Goal: Information Seeking & Learning: Learn about a topic

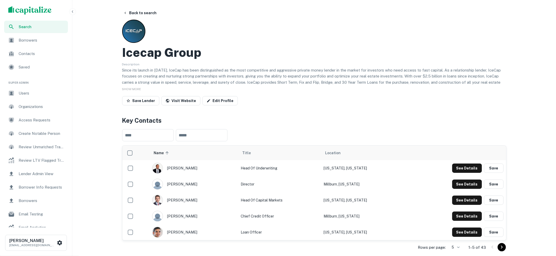
click at [41, 10] on img "scrollable content" at bounding box center [29, 10] width 43 height 8
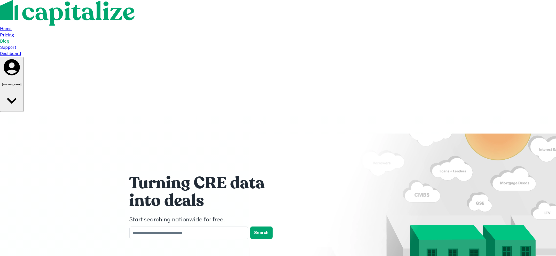
click at [405, 51] on div "Dashboard" at bounding box center [278, 54] width 556 height 6
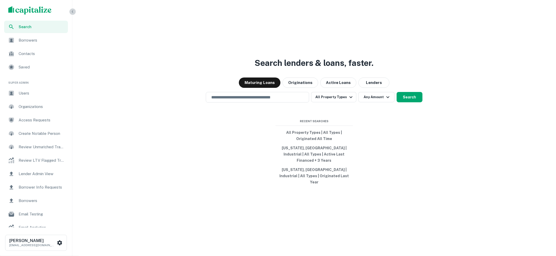
click at [73, 10] on icon "button" at bounding box center [73, 12] width 4 height 4
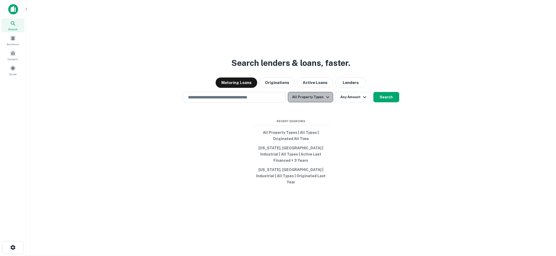
click at [321, 102] on button "All Property Types" at bounding box center [310, 97] width 45 height 10
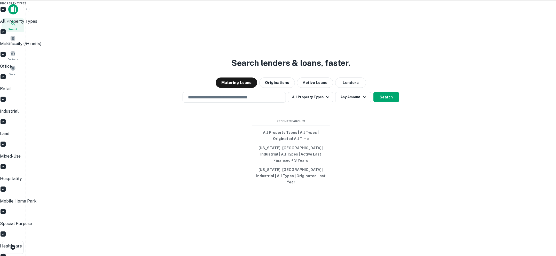
click at [364, 149] on div at bounding box center [278, 128] width 556 height 256
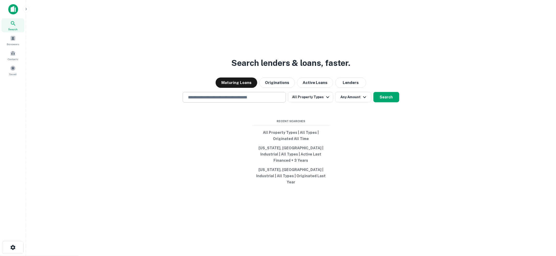
click at [261, 100] on input "text" at bounding box center [234, 97] width 99 height 6
click at [223, 100] on input "text" at bounding box center [234, 97] width 99 height 6
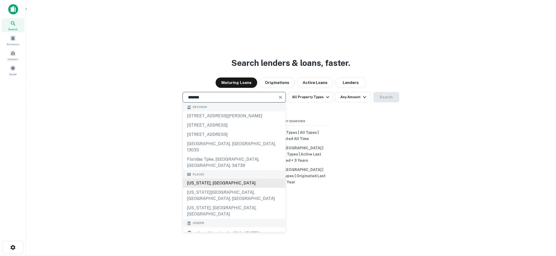
click at [228, 180] on div "[US_STATE], [GEOGRAPHIC_DATA]" at bounding box center [234, 183] width 103 height 9
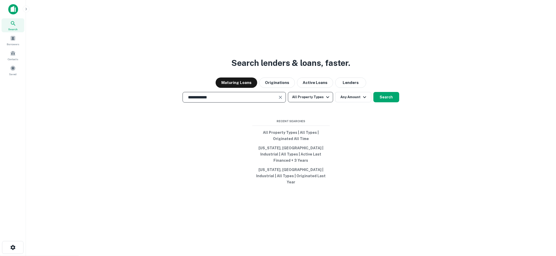
type input "**********"
click at [327, 100] on icon "button" at bounding box center [328, 97] width 6 height 6
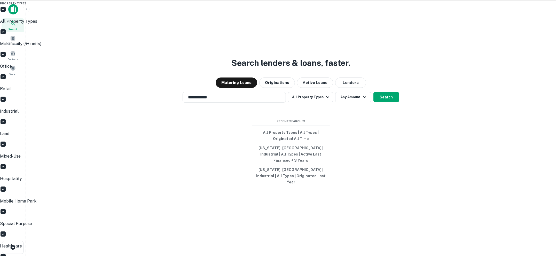
click at [295, 255] on div at bounding box center [278, 128] width 556 height 256
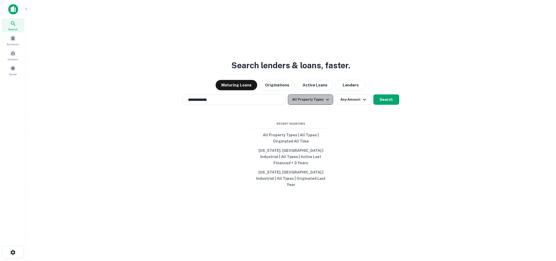
click at [323, 105] on button "All Property Types" at bounding box center [310, 99] width 45 height 10
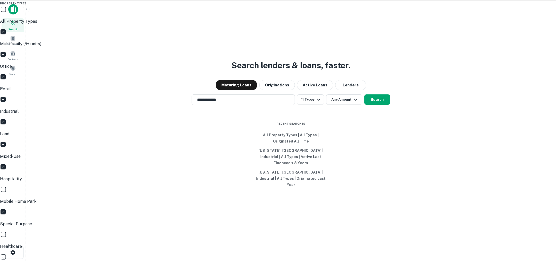
click at [381, 108] on div at bounding box center [278, 130] width 556 height 261
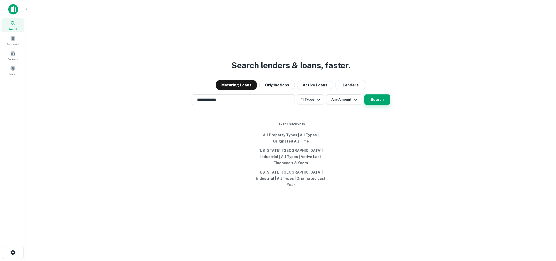
click at [382, 105] on button "Search" at bounding box center [378, 99] width 26 height 10
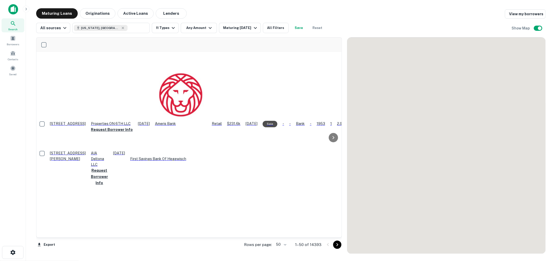
scroll to position [594, 0]
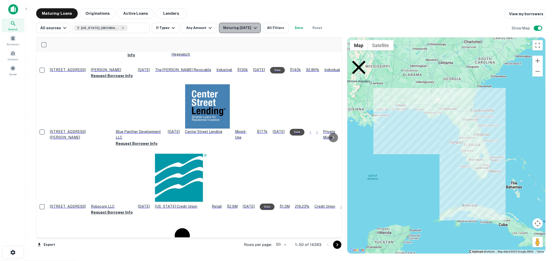
click at [252, 29] on icon "button" at bounding box center [255, 28] width 6 height 6
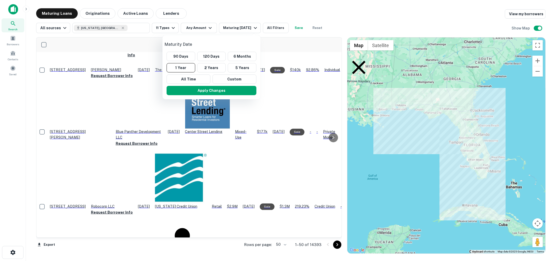
click at [293, 12] on div at bounding box center [278, 130] width 556 height 261
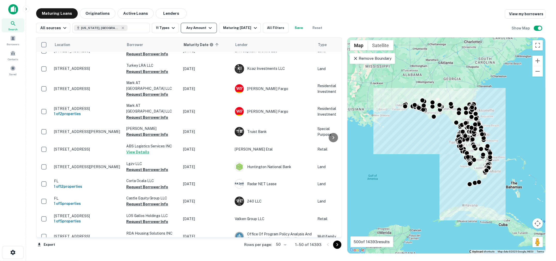
click at [213, 25] on button "Any Amount" at bounding box center [199, 28] width 36 height 10
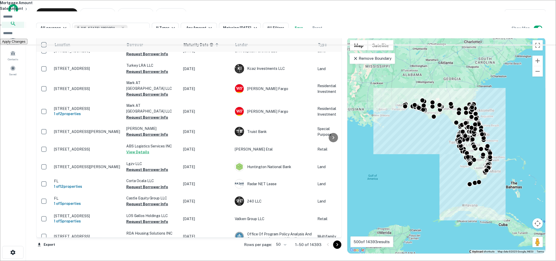
click at [246, 18] on div at bounding box center [278, 130] width 556 height 261
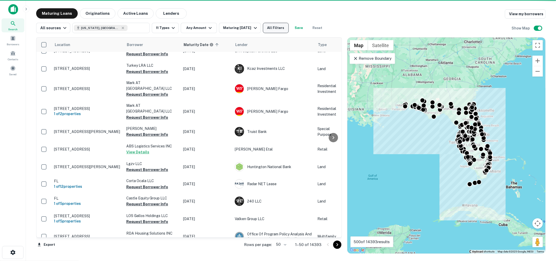
click at [275, 25] on button "All Filters" at bounding box center [276, 28] width 26 height 10
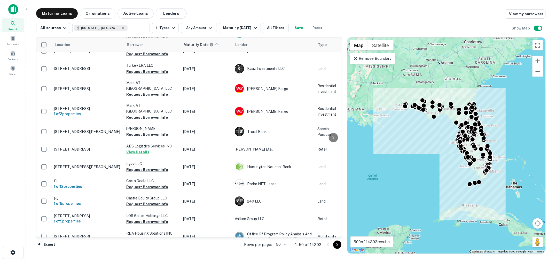
scroll to position [154, 0]
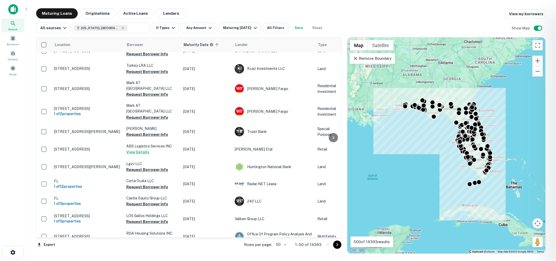
click at [182, 79] on div at bounding box center [278, 130] width 556 height 261
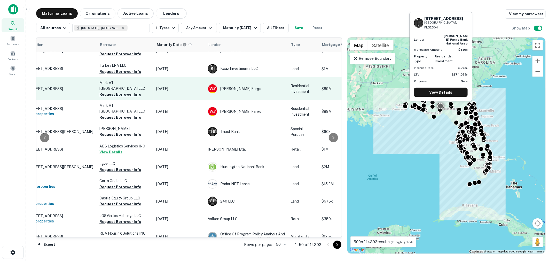
scroll to position [594, 0]
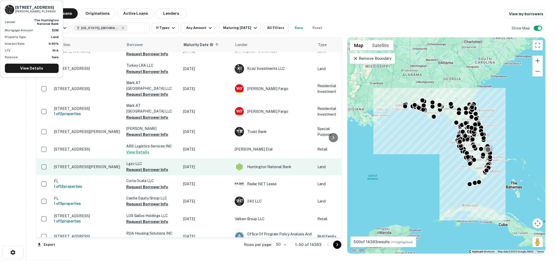
click at [77, 164] on p "1052 Se Ocean Blvd Stuart, FL34996" at bounding box center [87, 166] width 67 height 5
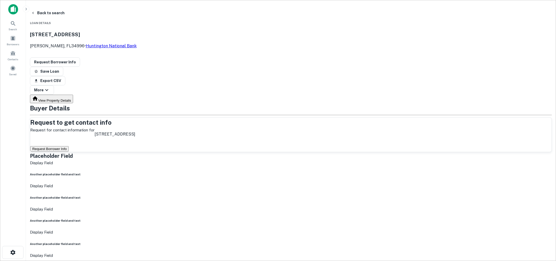
click at [69, 146] on button "Request Borrower Info" at bounding box center [49, 148] width 38 height 5
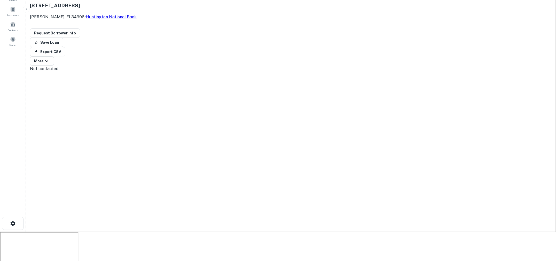
scroll to position [18, 0]
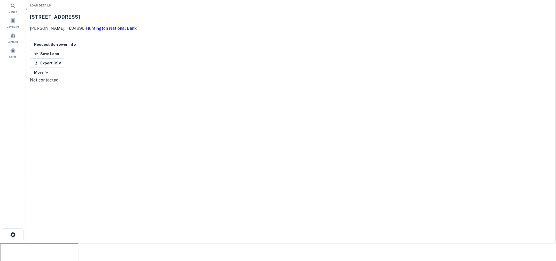
drag, startPoint x: 257, startPoint y: 131, endPoint x: 284, endPoint y: 129, distance: 27.4
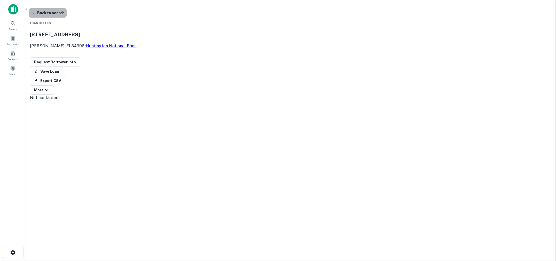
click at [67, 13] on button "Back to search" at bounding box center [48, 12] width 38 height 9
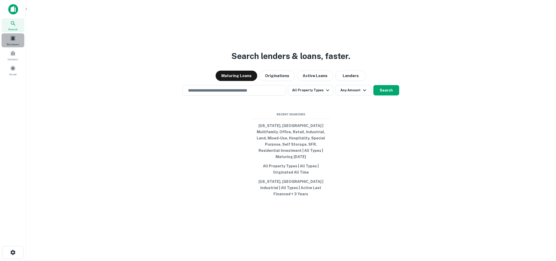
click at [14, 40] on span at bounding box center [13, 38] width 6 height 6
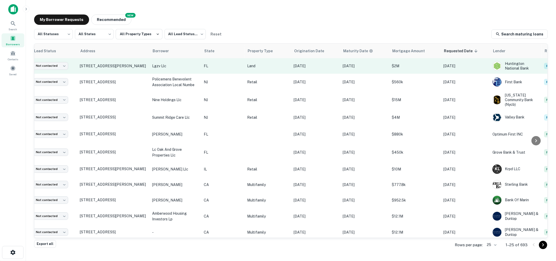
scroll to position [0, 18]
click at [251, 66] on p "Land" at bounding box center [268, 66] width 41 height 6
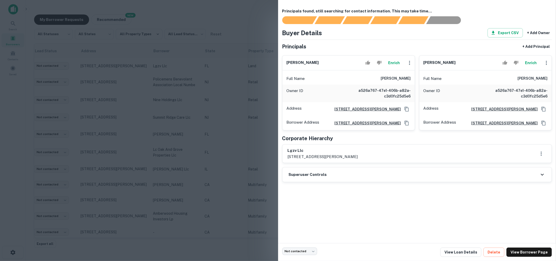
click at [253, 95] on div at bounding box center [278, 130] width 556 height 261
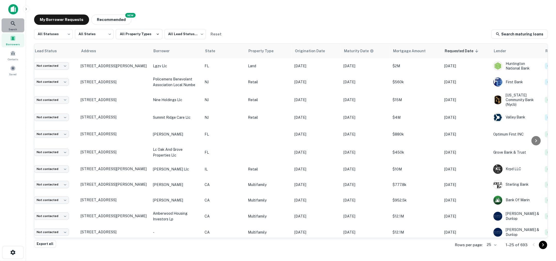
click at [18, 30] on div "Search" at bounding box center [13, 25] width 23 height 14
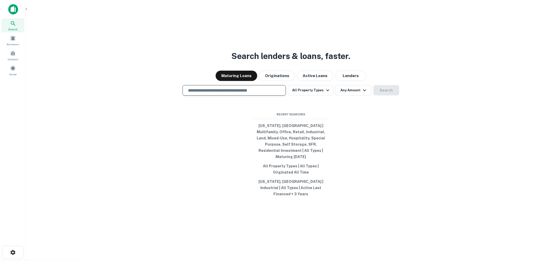
type input "*"
type input "**********"
click at [409, 157] on div "**********" at bounding box center [291, 142] width 522 height 261
click at [389, 90] on div "**********" at bounding box center [291, 142] width 522 height 261
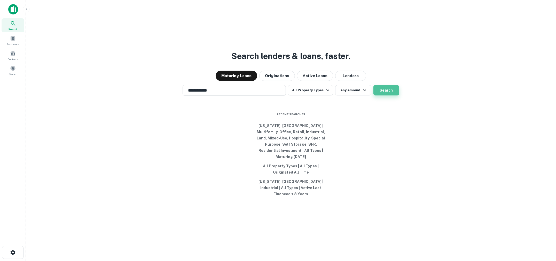
click at [383, 94] on button "Search" at bounding box center [387, 90] width 26 height 10
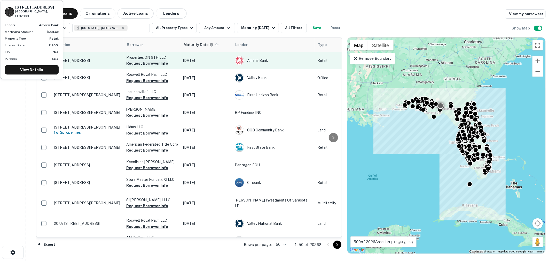
click at [140, 62] on button "Request Borrower Info" at bounding box center [147, 63] width 42 height 6
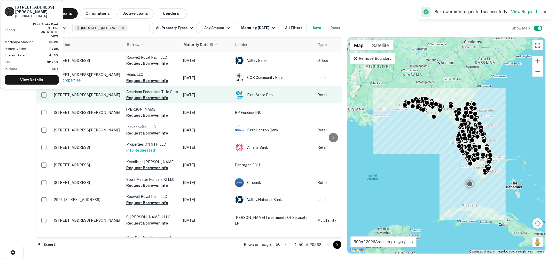
click at [145, 96] on button "Request Borrower Info" at bounding box center [147, 98] width 42 height 6
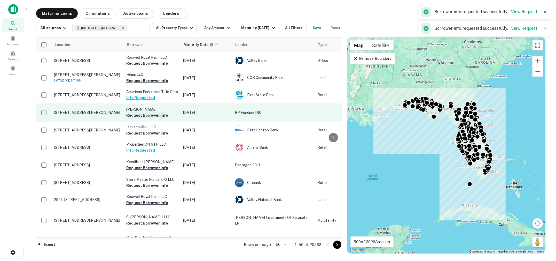
click at [144, 114] on button "Request Borrower Info" at bounding box center [147, 115] width 42 height 6
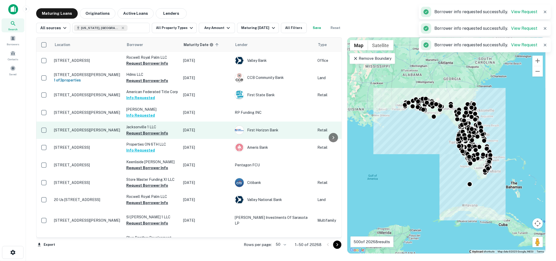
click at [157, 133] on button "Request Borrower Info" at bounding box center [147, 133] width 42 height 6
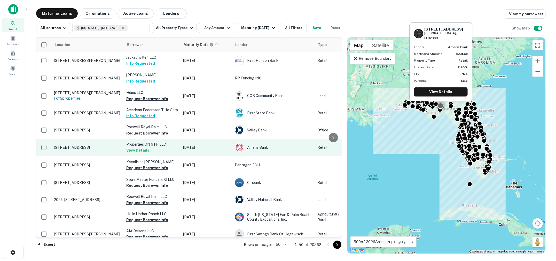
click at [165, 150] on td "Properties ON 6TH LLC View Details" at bounding box center [152, 147] width 57 height 17
click at [139, 151] on button "View Details" at bounding box center [137, 150] width 23 height 6
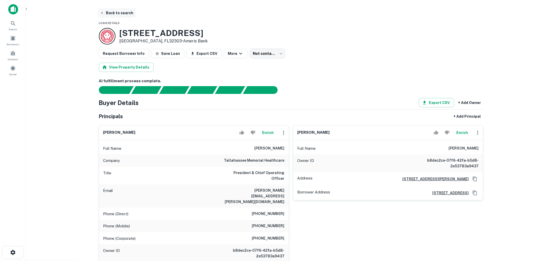
click at [121, 16] on button "Back to search" at bounding box center [117, 12] width 38 height 9
click at [116, 16] on button "Back to search" at bounding box center [117, 12] width 38 height 9
click at [123, 14] on button "Back to search" at bounding box center [117, 12] width 38 height 9
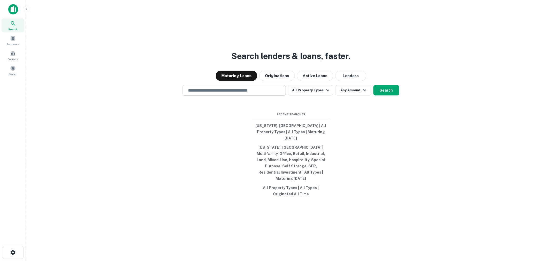
click at [232, 93] on input "text" at bounding box center [234, 90] width 99 height 6
click at [192, 122] on div at bounding box center [234, 109] width 103 height 26
click at [227, 96] on div "​" at bounding box center [234, 90] width 103 height 11
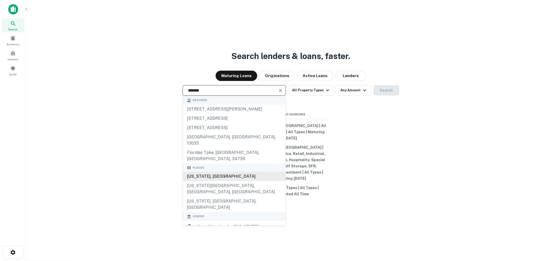
click at [212, 172] on div "[US_STATE], [GEOGRAPHIC_DATA]" at bounding box center [234, 176] width 103 height 9
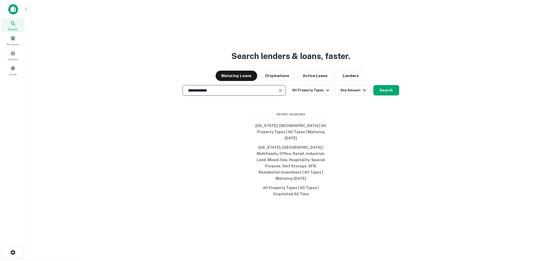
click at [256, 93] on input "**********" at bounding box center [230, 90] width 91 height 6
type input "*******"
click at [228, 93] on input "*******" at bounding box center [230, 90] width 91 height 6
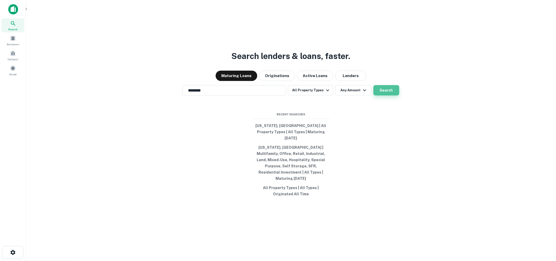
click at [386, 95] on button "Search" at bounding box center [387, 90] width 26 height 10
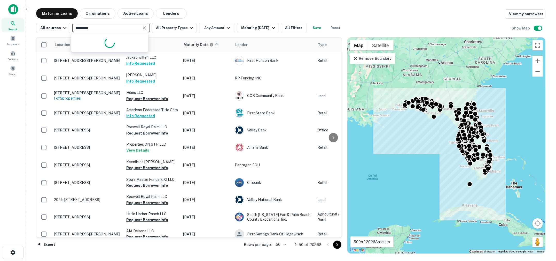
click at [124, 30] on input "*******" at bounding box center [107, 27] width 66 height 7
type input "*******"
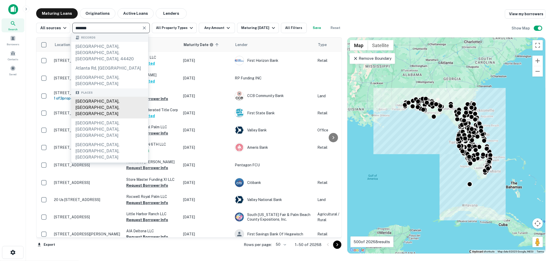
click at [112, 97] on div "Atlanta, GA, USA" at bounding box center [109, 108] width 77 height 22
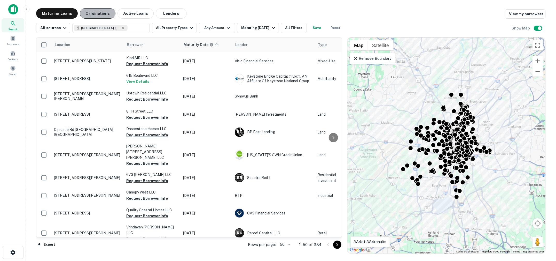
click at [91, 12] on button "Originations" at bounding box center [98, 13] width 36 height 10
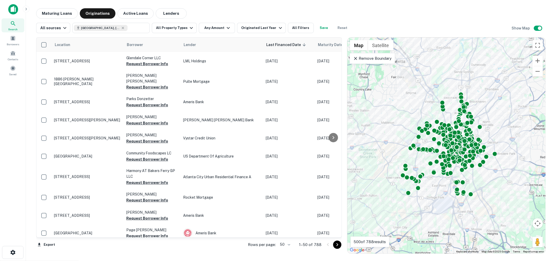
click at [356, 58] on icon at bounding box center [355, 58] width 5 height 5
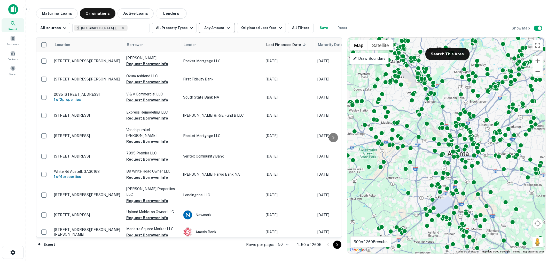
click at [218, 28] on button "Any Amount" at bounding box center [217, 28] width 36 height 10
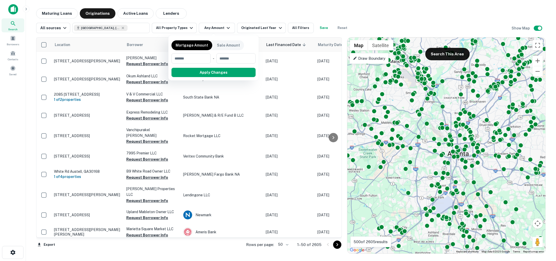
click at [212, 15] on div at bounding box center [278, 130] width 556 height 261
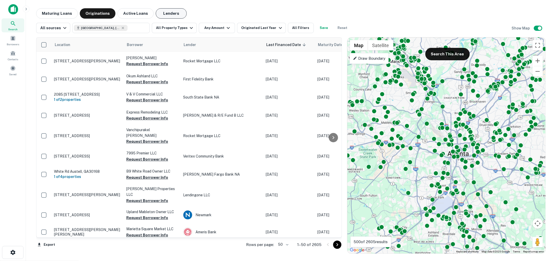
click at [170, 16] on button "Lenders" at bounding box center [171, 13] width 31 height 10
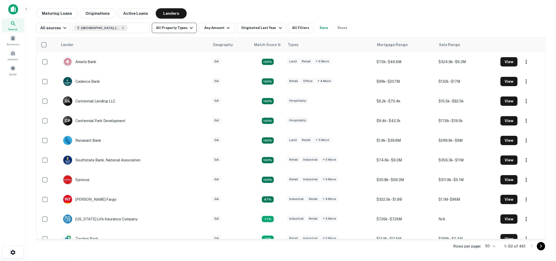
click at [184, 31] on button "All Property Types" at bounding box center [174, 28] width 45 height 10
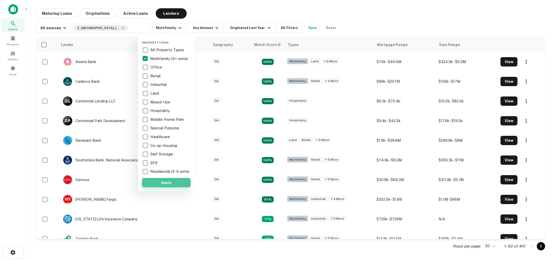
click at [165, 183] on button "Apply" at bounding box center [166, 182] width 49 height 9
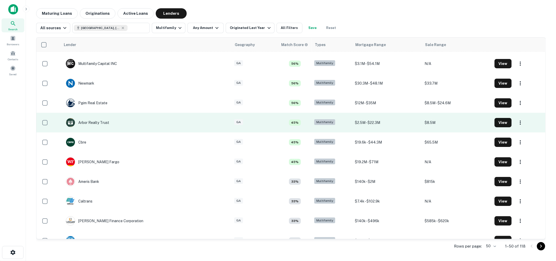
scroll to position [154, 0]
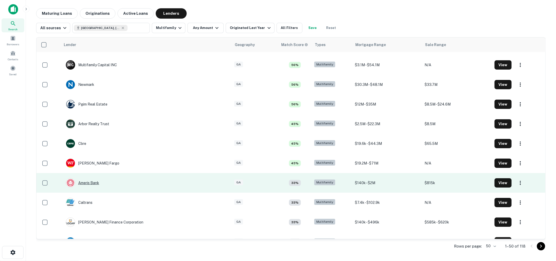
click at [86, 184] on div "Ameris Bank" at bounding box center [82, 182] width 33 height 9
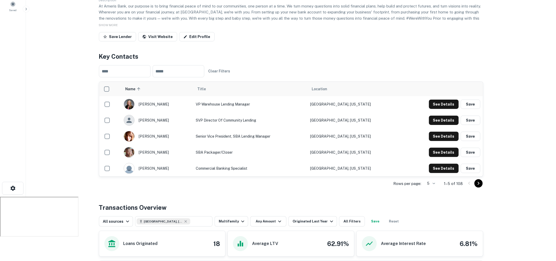
scroll to position [95, 0]
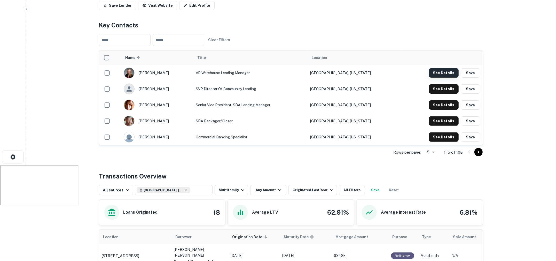
click at [439, 71] on button "See Details" at bounding box center [444, 72] width 30 height 9
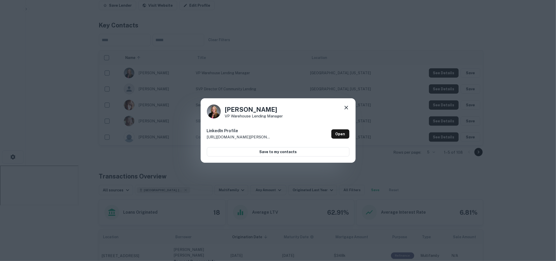
click at [346, 107] on icon at bounding box center [346, 107] width 6 height 6
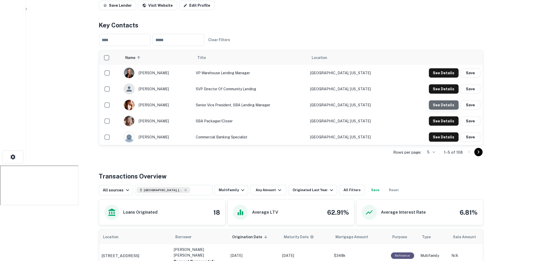
click at [443, 78] on button "See Details" at bounding box center [444, 72] width 30 height 9
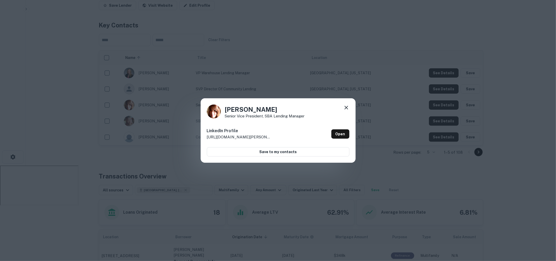
click at [347, 108] on icon at bounding box center [347, 108] width 4 height 4
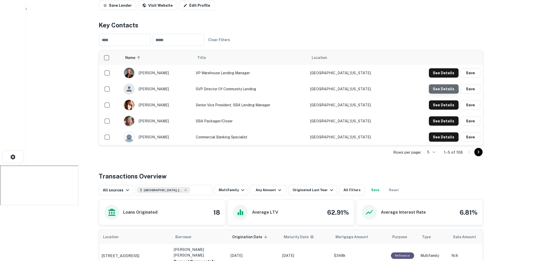
click at [442, 78] on button "See Details" at bounding box center [444, 72] width 30 height 9
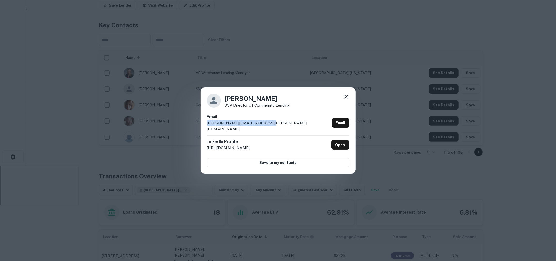
drag, startPoint x: 269, startPoint y: 127, endPoint x: 222, endPoint y: 122, distance: 47.0
click at [222, 122] on div "Email clyde.anderson@amerisbank.com Email" at bounding box center [278, 124] width 143 height 21
click at [345, 100] on icon at bounding box center [346, 97] width 6 height 6
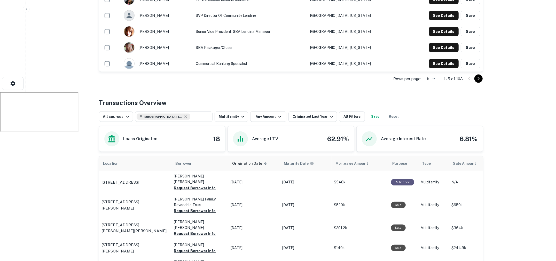
scroll to position [0, 0]
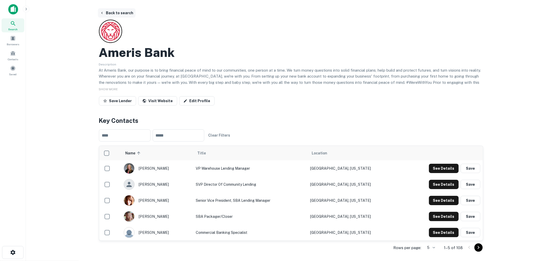
click at [125, 12] on button "Back to search" at bounding box center [117, 12] width 38 height 9
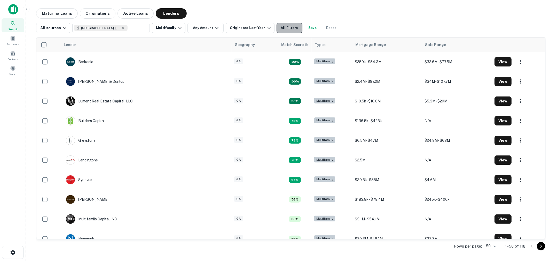
click at [285, 30] on button "All Filters" at bounding box center [290, 28] width 26 height 10
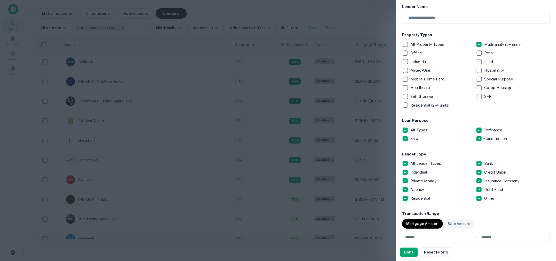
scroll to position [67, 0]
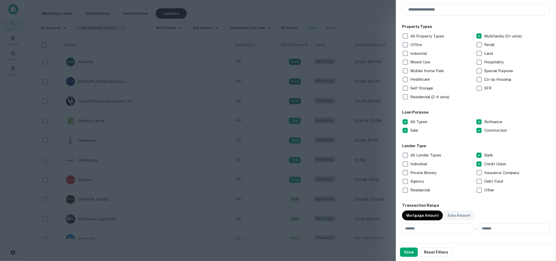
drag, startPoint x: 408, startPoint y: 248, endPoint x: 327, endPoint y: 191, distance: 99.1
click at [407, 248] on button "Done" at bounding box center [409, 251] width 18 height 9
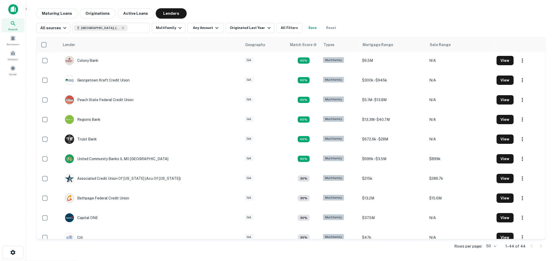
scroll to position [209, 0]
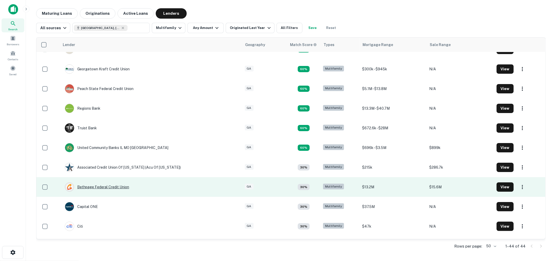
click at [116, 187] on div "Bethpage Federal Credit Union" at bounding box center [97, 186] width 64 height 9
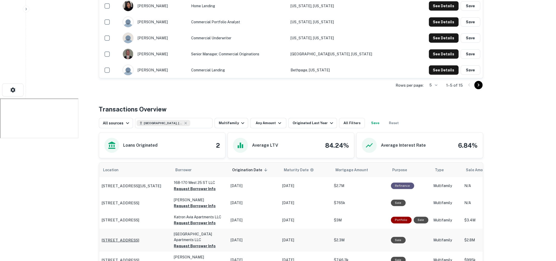
scroll to position [170, 0]
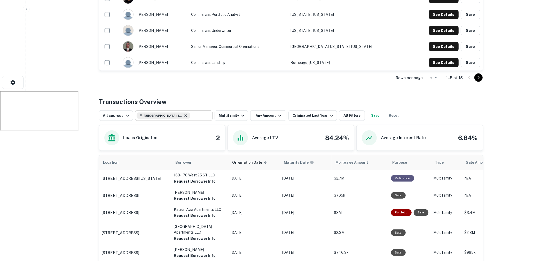
click at [184, 114] on icon at bounding box center [186, 115] width 4 height 4
type input "**********"
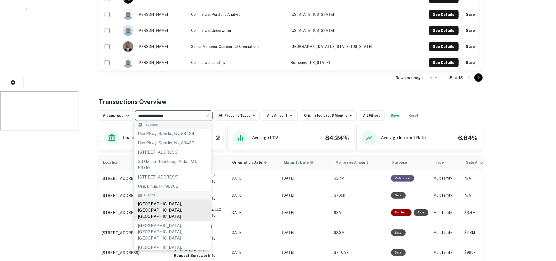
click at [166, 210] on div "Atlanta, GA, USA" at bounding box center [172, 210] width 77 height 22
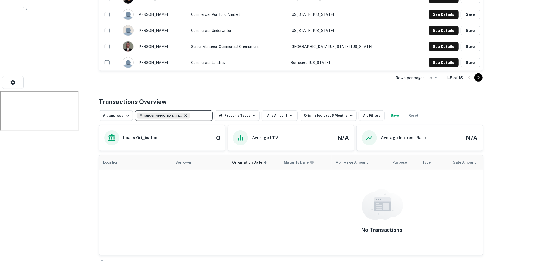
click at [184, 116] on icon at bounding box center [186, 115] width 4 height 4
click at [363, 113] on button "All Filters" at bounding box center [372, 115] width 26 height 10
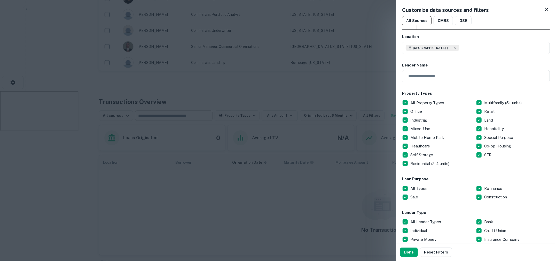
click at [544, 14] on div "Customize data sources and filters All Sources CMBS GSE Location Atlanta, GA, U…" at bounding box center [476, 121] width 160 height 243
click at [544, 10] on icon at bounding box center [547, 9] width 6 height 6
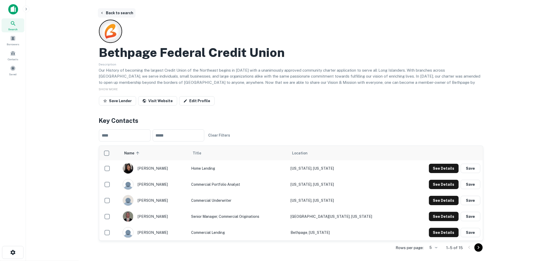
click at [121, 13] on button "Back to search" at bounding box center [117, 12] width 38 height 9
click at [121, 14] on button "Back to search" at bounding box center [117, 12] width 38 height 9
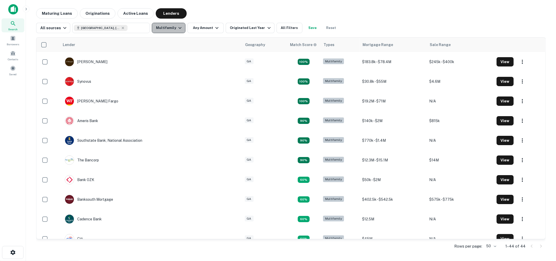
click at [177, 29] on icon "button" at bounding box center [180, 28] width 6 height 6
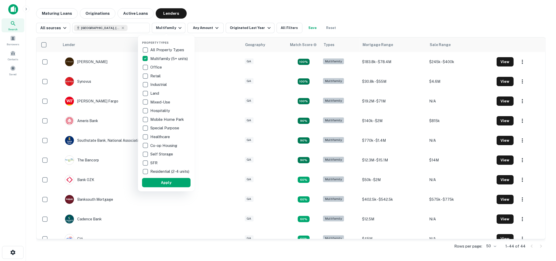
click at [237, 15] on div at bounding box center [278, 130] width 556 height 261
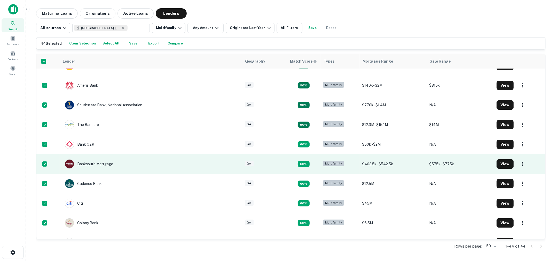
scroll to position [45, 0]
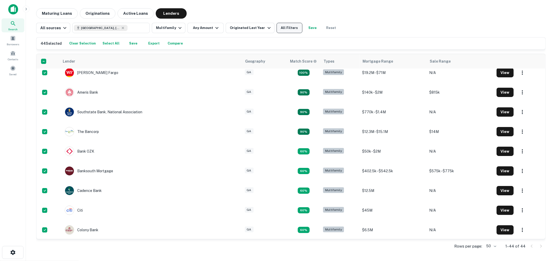
click at [288, 25] on button "All Filters" at bounding box center [290, 28] width 26 height 10
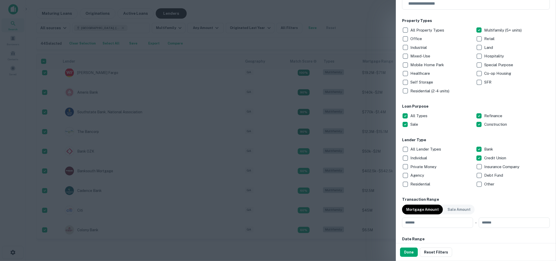
scroll to position [76, 0]
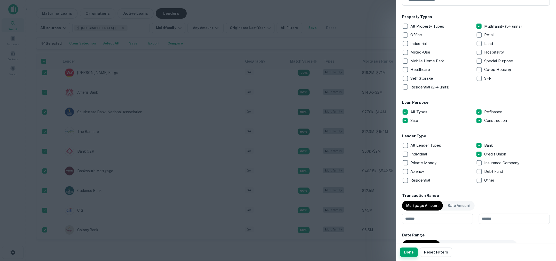
click at [413, 253] on button "Done" at bounding box center [409, 251] width 18 height 9
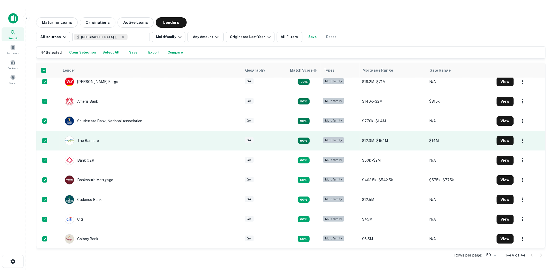
scroll to position [0, 0]
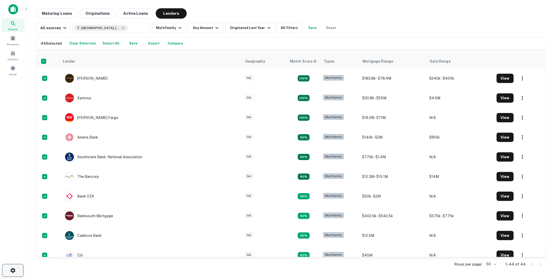
click at [14, 260] on button "button" at bounding box center [12, 270] width 21 height 13
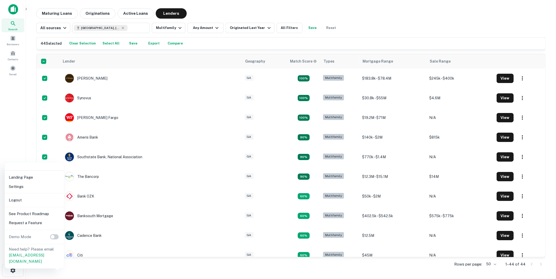
click at [22, 199] on li "Logout" at bounding box center [34, 199] width 55 height 9
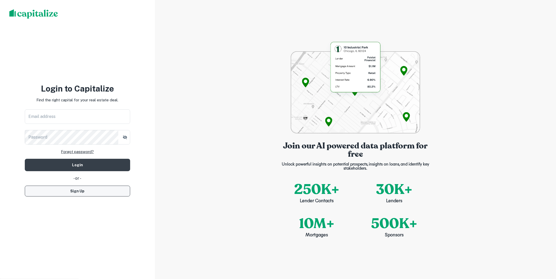
click at [87, 187] on button "Sign Up" at bounding box center [77, 190] width 105 height 11
select select "**"
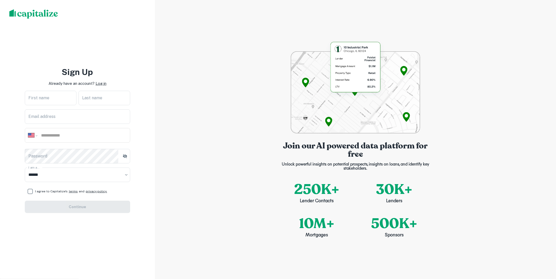
click at [98, 84] on p "Log in" at bounding box center [101, 83] width 11 height 6
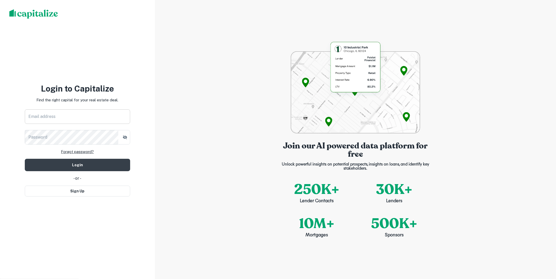
click at [105, 109] on input "Email address" at bounding box center [77, 116] width 105 height 14
click at [102, 120] on input "Email address" at bounding box center [77, 116] width 105 height 14
type input "**********"
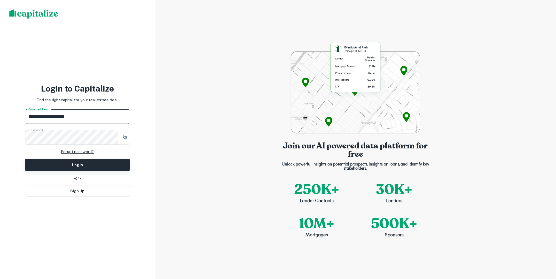
click at [110, 161] on button "Login" at bounding box center [77, 165] width 105 height 12
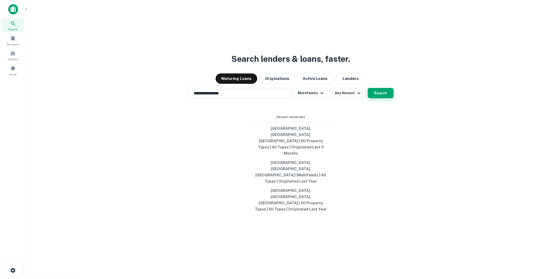
click at [375, 98] on button "Search" at bounding box center [381, 93] width 26 height 10
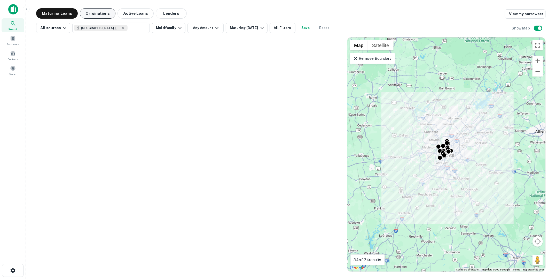
click at [109, 14] on button "Originations" at bounding box center [98, 13] width 36 height 10
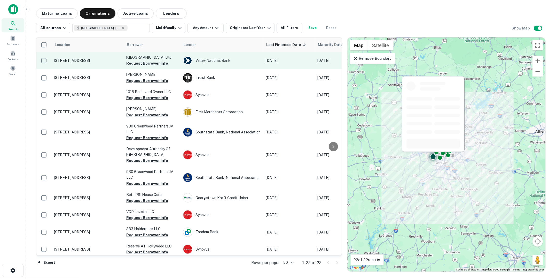
click at [93, 62] on p "13381 Greenbriar Pkwy Sw Atlanta, GA30331" at bounding box center [87, 60] width 67 height 5
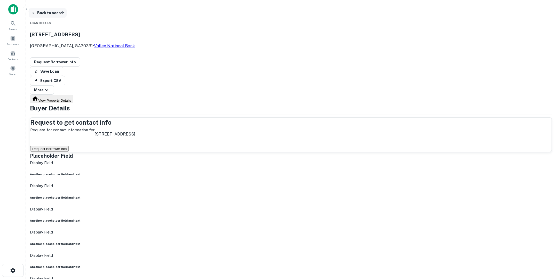
click at [67, 14] on button "Back to search" at bounding box center [48, 12] width 38 height 9
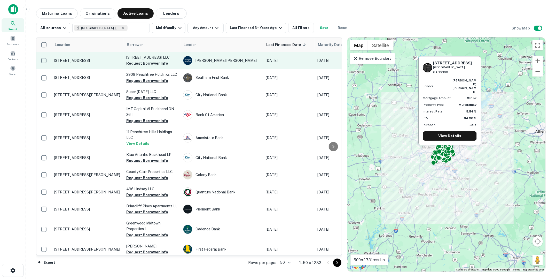
click at [199, 60] on div "Morgan Stanley" at bounding box center [222, 60] width 78 height 9
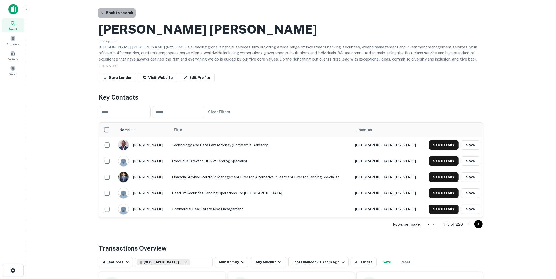
click at [118, 12] on button "Back to search" at bounding box center [117, 12] width 38 height 9
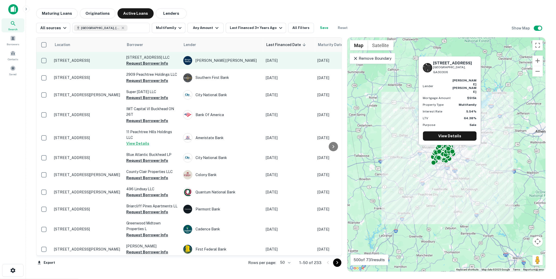
click at [113, 62] on p "1017 North Ave Ne Atlanta, GA30306" at bounding box center [87, 60] width 67 height 5
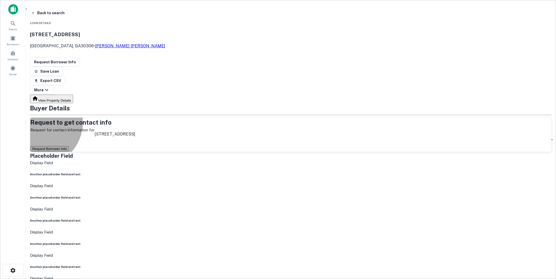
click at [69, 146] on button "Request Borrower Info" at bounding box center [49, 148] width 38 height 5
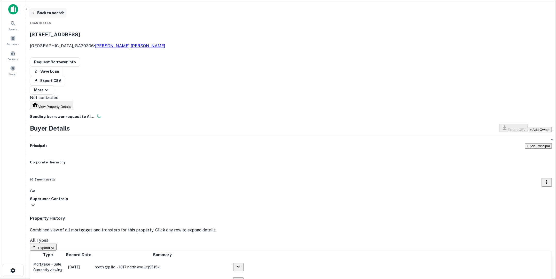
click at [67, 11] on button "Back to search" at bounding box center [48, 12] width 38 height 9
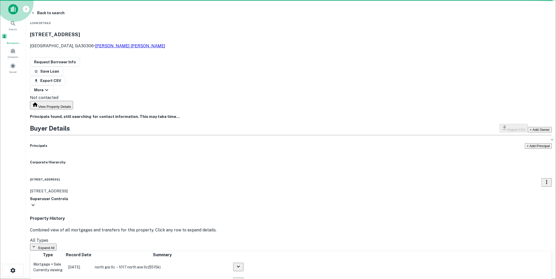
click at [16, 36] on div "Borrowers" at bounding box center [13, 39] width 23 height 12
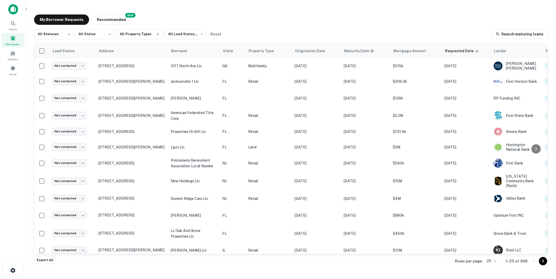
scroll to position [0, 1]
click at [14, 27] on div "Search" at bounding box center [12, 25] width 23 height 14
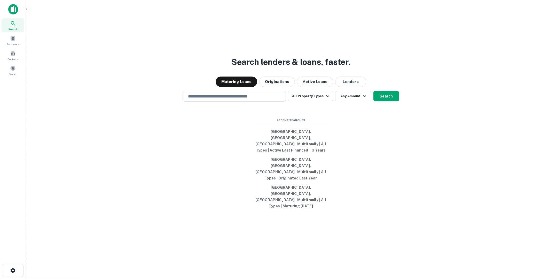
click at [11, 263] on div at bounding box center [13, 263] width 26 height 1
click at [11, 267] on icon "button" at bounding box center [13, 270] width 6 height 6
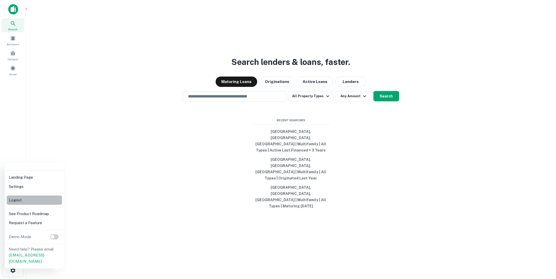
click at [40, 200] on li "Logout" at bounding box center [34, 199] width 55 height 9
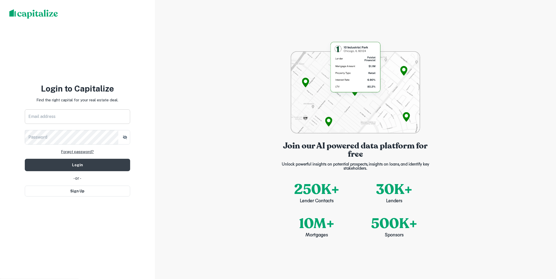
click at [81, 116] on input "Email address" at bounding box center [77, 116] width 105 height 14
type input "**********"
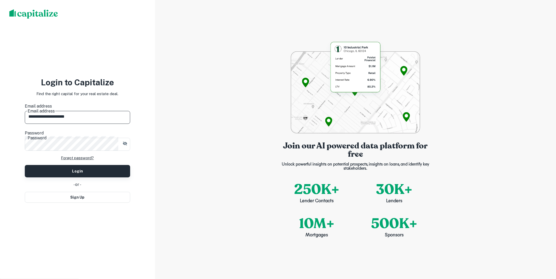
click at [109, 165] on button "Login" at bounding box center [77, 171] width 105 height 12
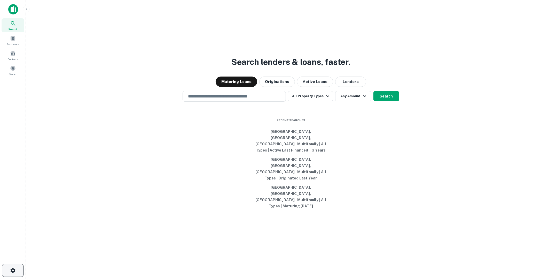
click at [11, 266] on button "button" at bounding box center [12, 270] width 21 height 13
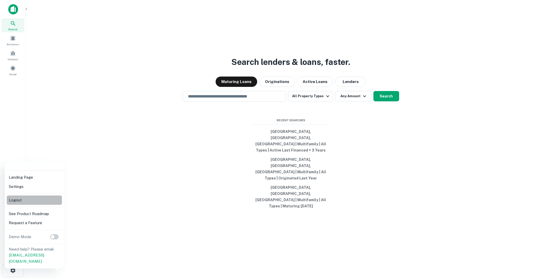
click at [29, 200] on li "Logout" at bounding box center [34, 199] width 55 height 9
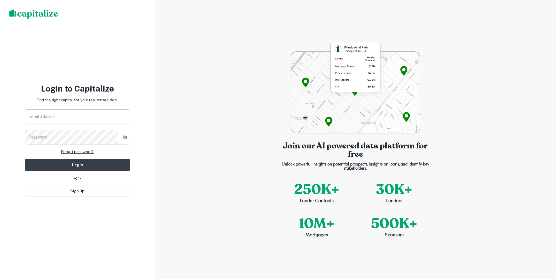
click at [109, 117] on input "Email address" at bounding box center [77, 116] width 105 height 14
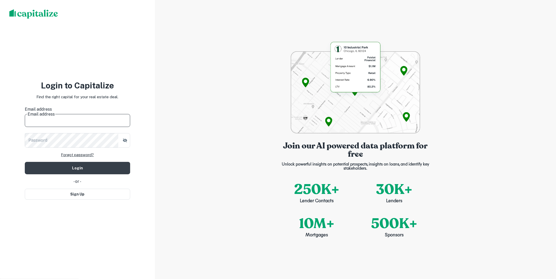
type input "**********"
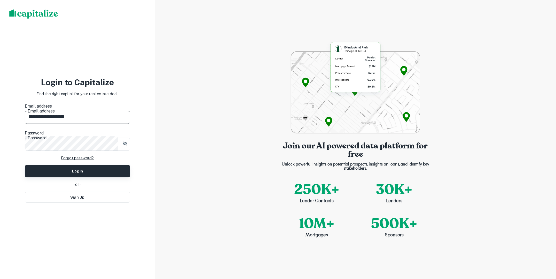
click at [93, 166] on button "Login" at bounding box center [77, 171] width 105 height 12
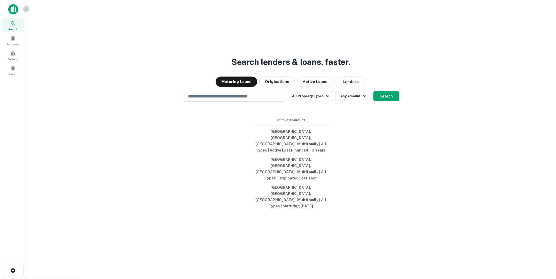
click at [25, 10] on icon "button" at bounding box center [26, 9] width 4 height 4
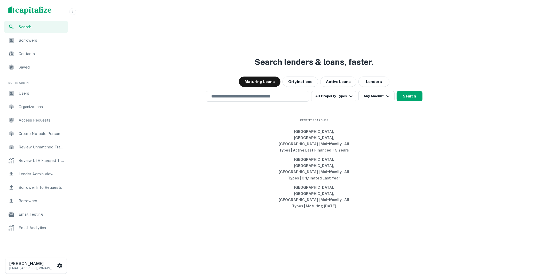
click at [27, 96] on div "Users" at bounding box center [36, 93] width 64 height 12
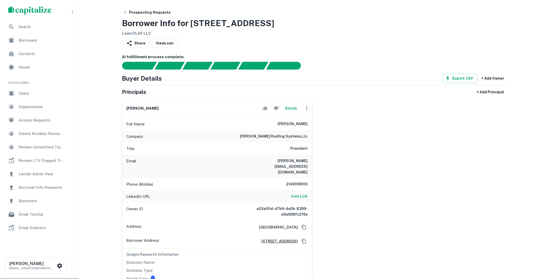
scroll to position [20, 0]
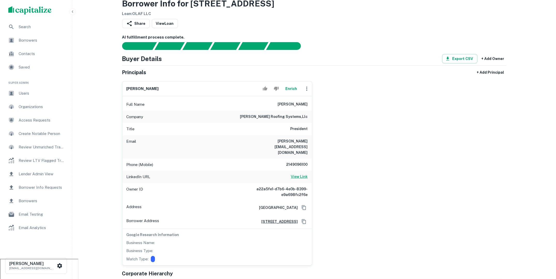
click at [297, 174] on h6 "View Link" at bounding box center [299, 177] width 17 height 6
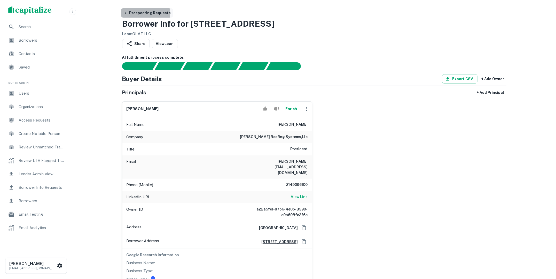
click at [131, 13] on button "Prospecting Requests" at bounding box center [147, 12] width 52 height 9
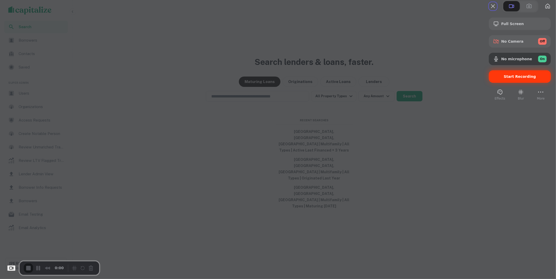
click at [489, 83] on div "Start Recording" at bounding box center [520, 76] width 62 height 12
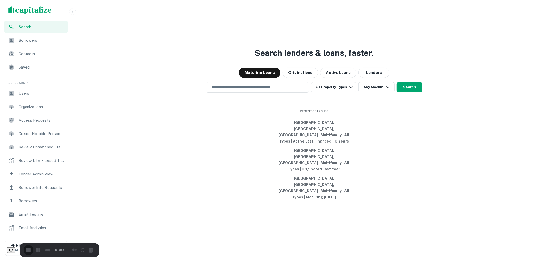
click at [96, 252] on button "Cancel Recording" at bounding box center [92, 250] width 8 height 8
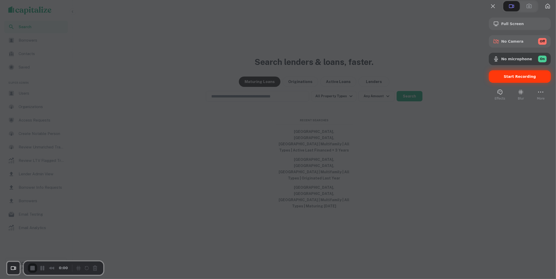
click at [518, 79] on span "Start Recording" at bounding box center [520, 76] width 32 height 4
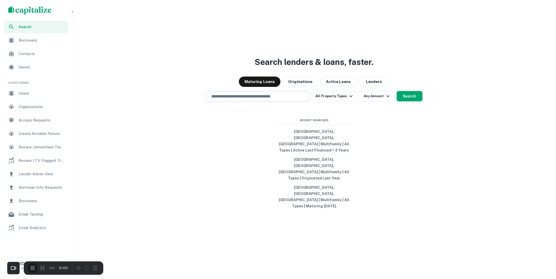
click at [272, 99] on input "text" at bounding box center [257, 96] width 99 height 6
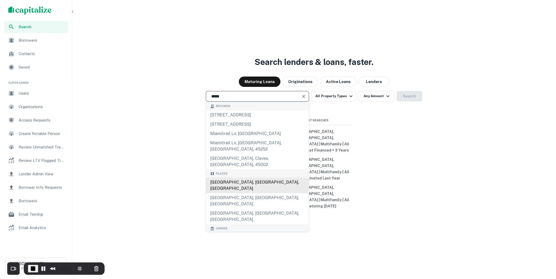
click at [257, 191] on div "Miami, FL, USA" at bounding box center [257, 186] width 103 height 16
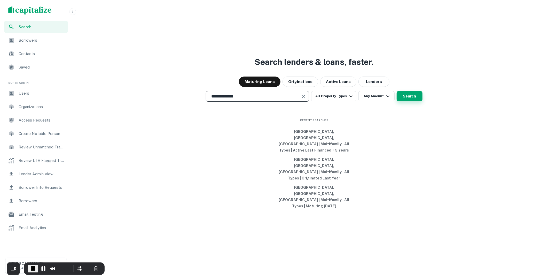
type input "**********"
click at [406, 101] on button "Search" at bounding box center [410, 96] width 26 height 10
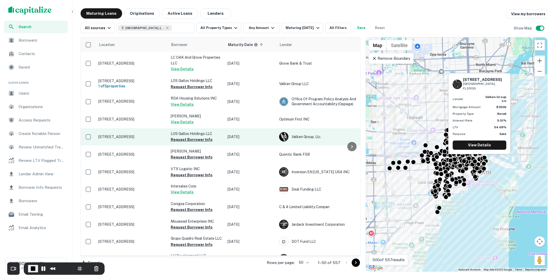
click at [133, 139] on p "66 W Flagler St # C12-05 Miami, FL33130" at bounding box center [131, 136] width 67 height 5
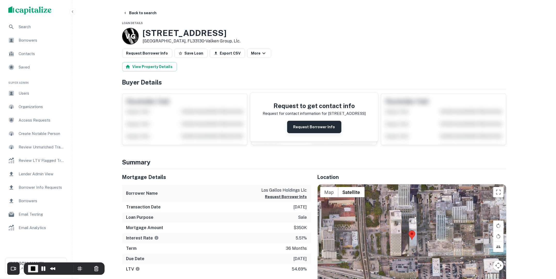
click at [299, 126] on button "Request Borrower Info" at bounding box center [314, 127] width 54 height 12
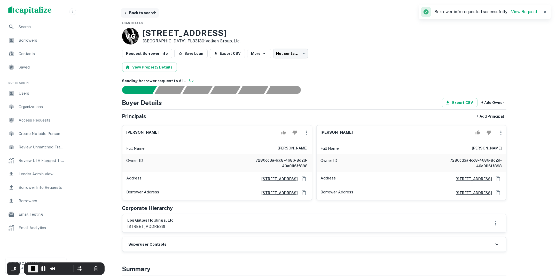
click at [133, 14] on button "Back to search" at bounding box center [140, 12] width 38 height 9
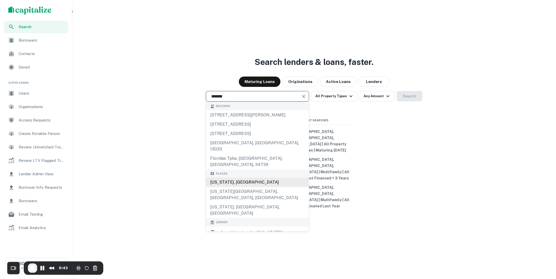
click at [252, 187] on div "[US_STATE], [GEOGRAPHIC_DATA]" at bounding box center [257, 182] width 103 height 9
type input "**********"
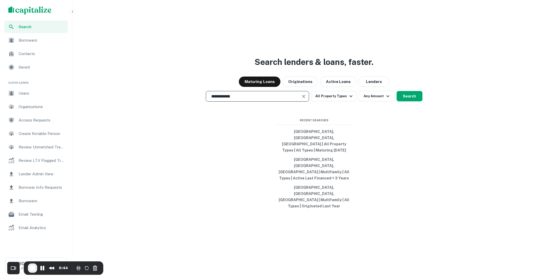
click at [410, 109] on div "**********" at bounding box center [314, 151] width 480 height 279
click at [407, 101] on button "Search" at bounding box center [410, 96] width 26 height 10
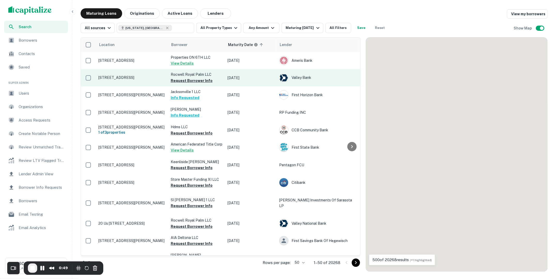
click at [138, 79] on p "[STREET_ADDRESS]" at bounding box center [131, 77] width 67 height 5
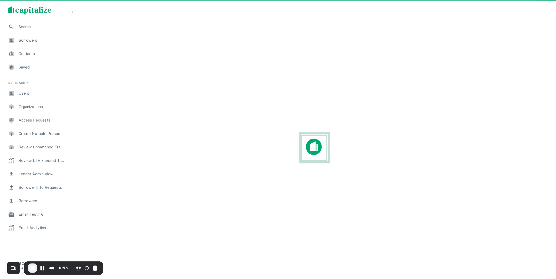
click at [134, 75] on div at bounding box center [314, 147] width 480 height 279
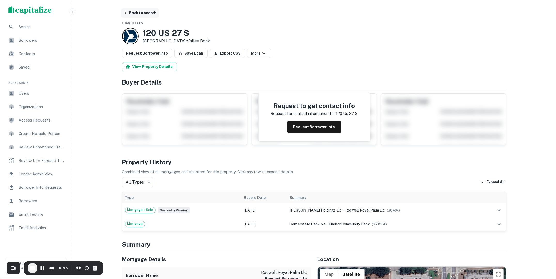
click at [131, 14] on button "Back to search" at bounding box center [140, 12] width 38 height 9
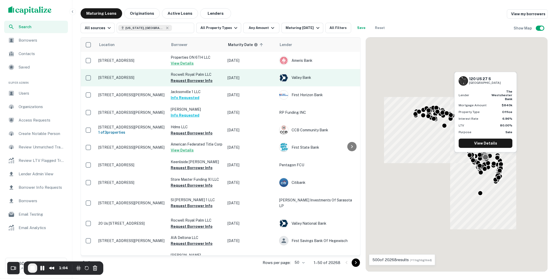
click at [132, 78] on p "[STREET_ADDRESS]" at bounding box center [131, 77] width 67 height 5
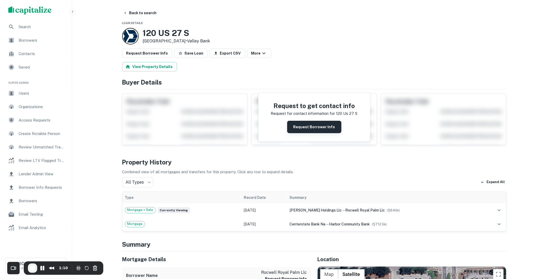
click at [302, 127] on button "Request Borrower Info" at bounding box center [314, 127] width 54 height 12
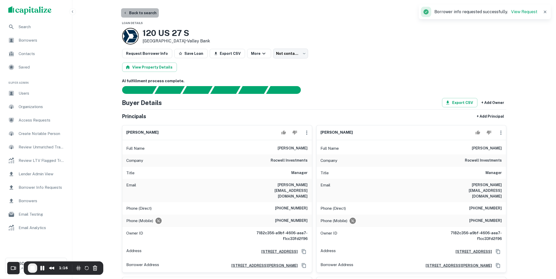
click at [141, 14] on button "Back to search" at bounding box center [140, 12] width 38 height 9
